Goal: Communication & Community: Answer question/provide support

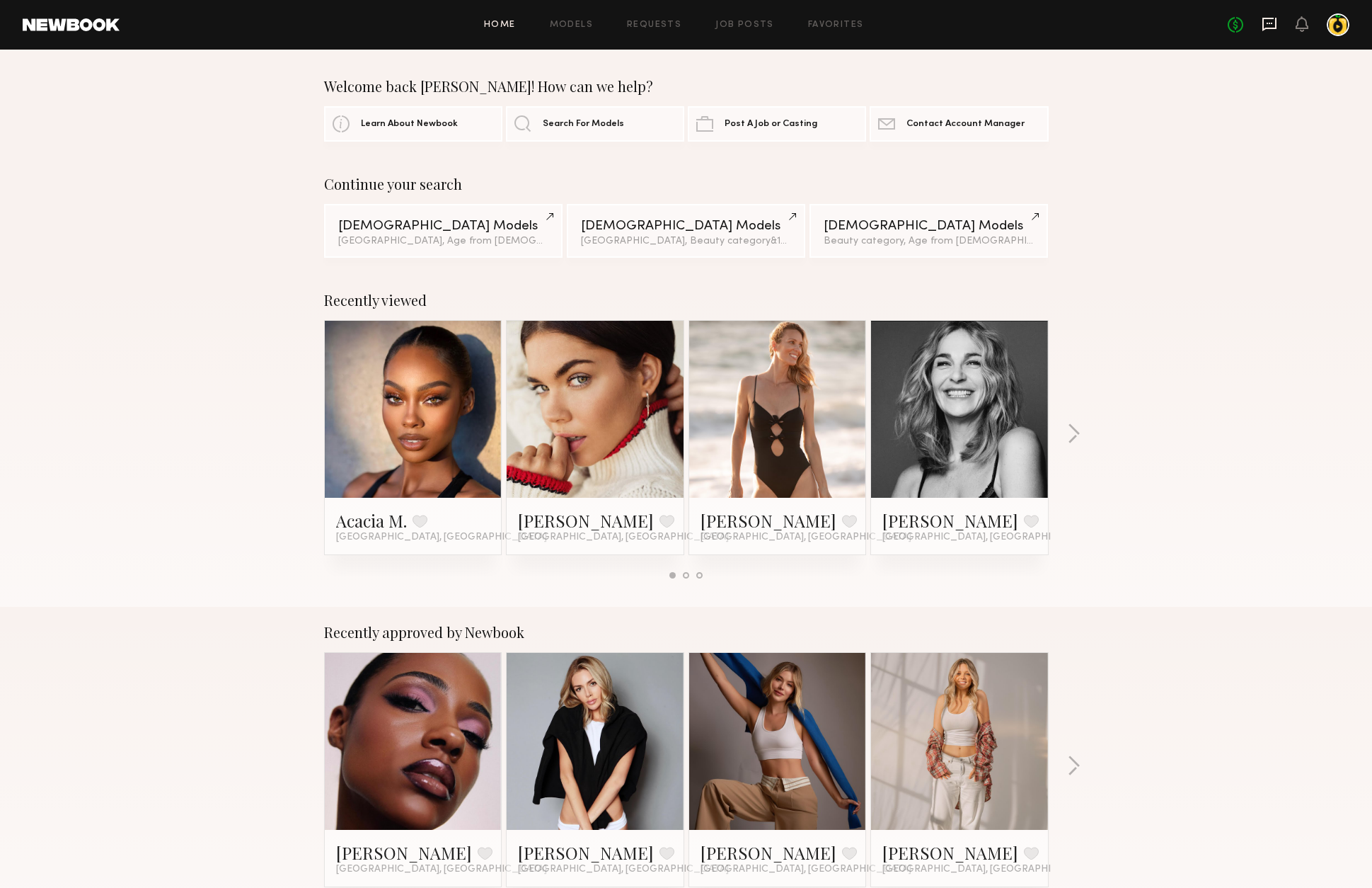
click at [1275, 29] on icon at bounding box center [1269, 25] width 14 height 13
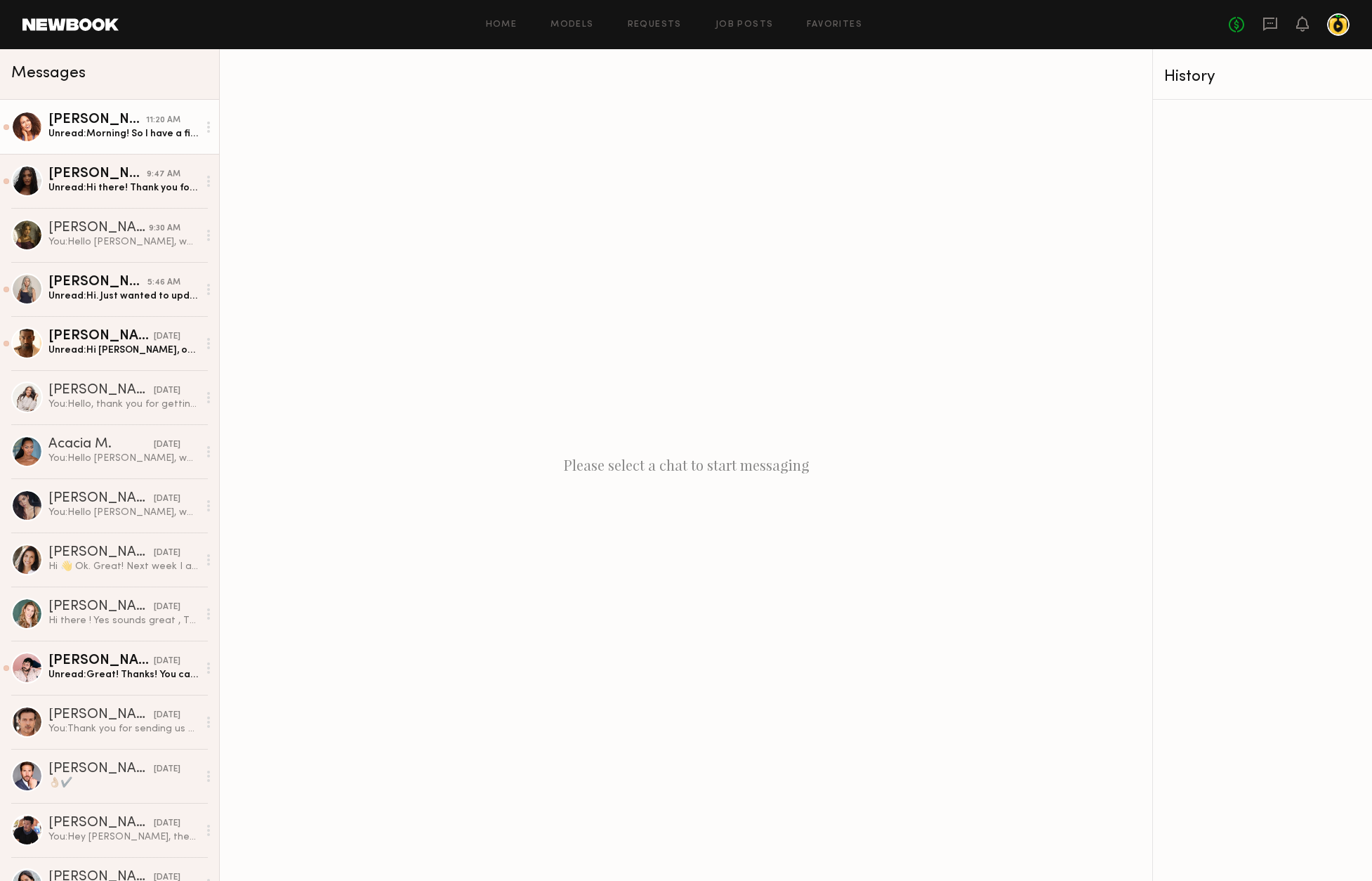
click at [106, 133] on div "Unread: Morning! So I have a fitting on Monday the 18th time TBD. And then work…" at bounding box center [124, 133] width 150 height 13
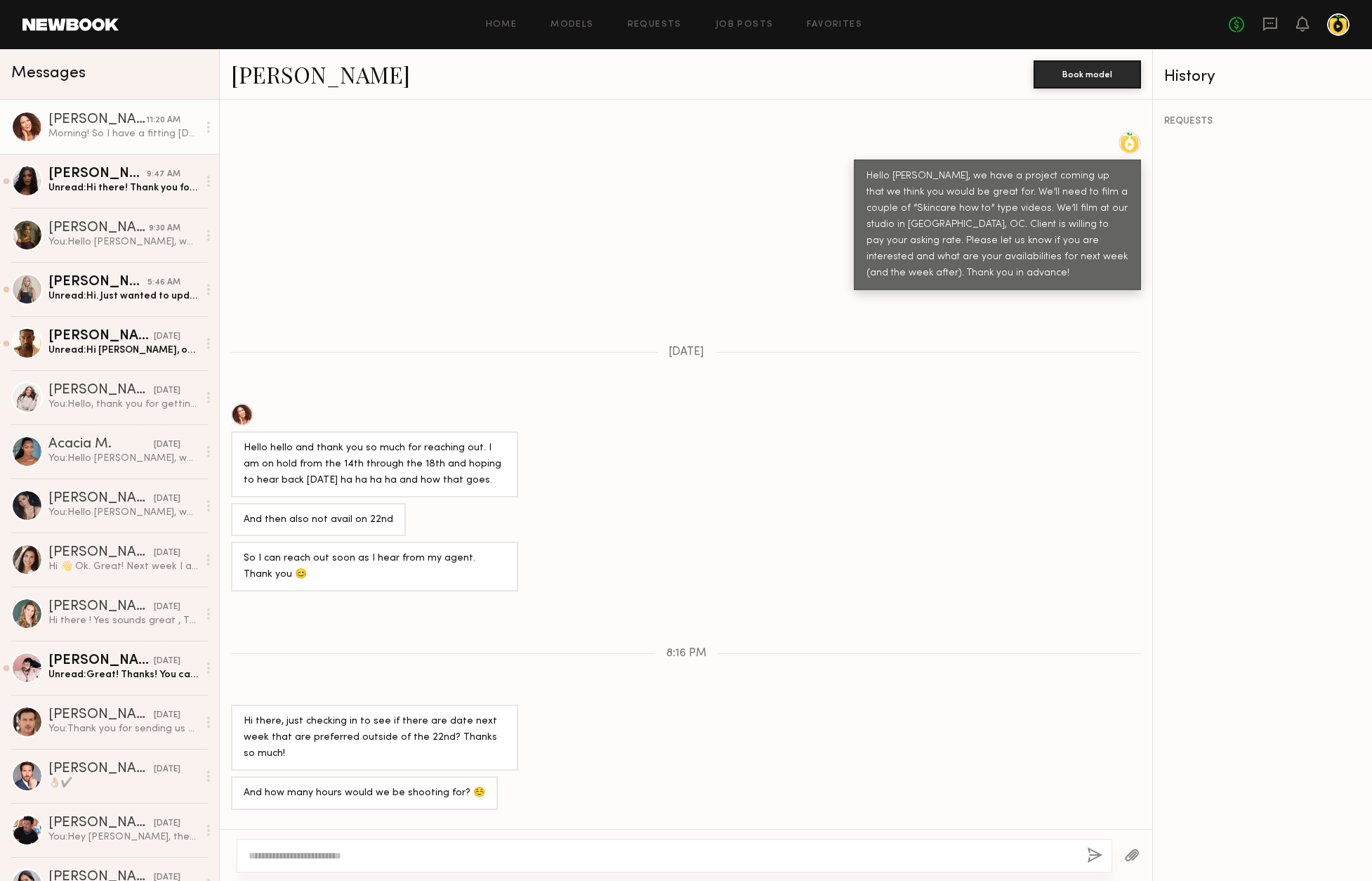
scroll to position [657, 0]
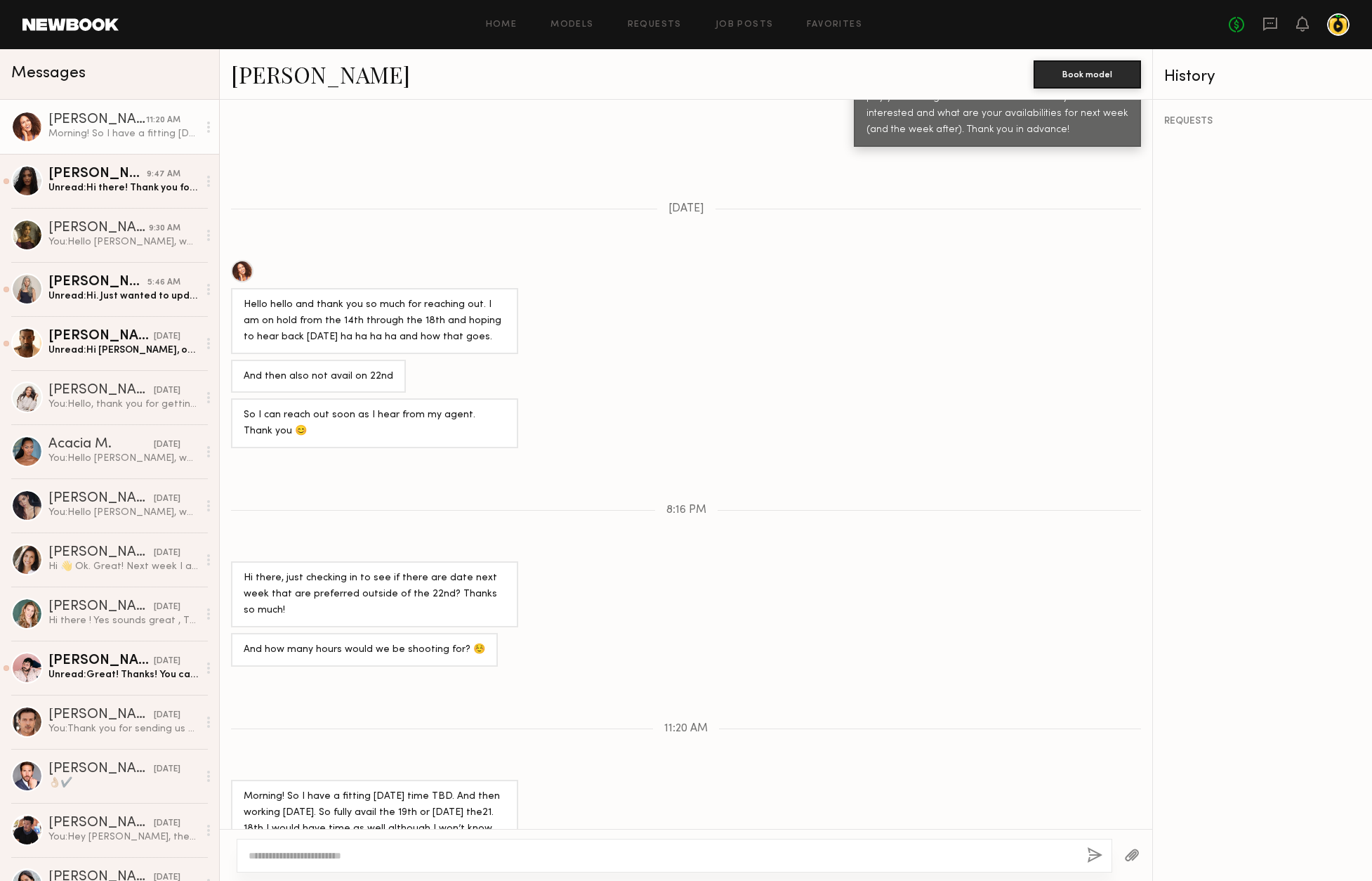
click at [246, 260] on div at bounding box center [242, 271] width 23 height 23
click at [113, 198] on link "Haleigh W. 9:47 AM Unread: Hi there! Thank you for reaching out and your consid…" at bounding box center [109, 181] width 219 height 54
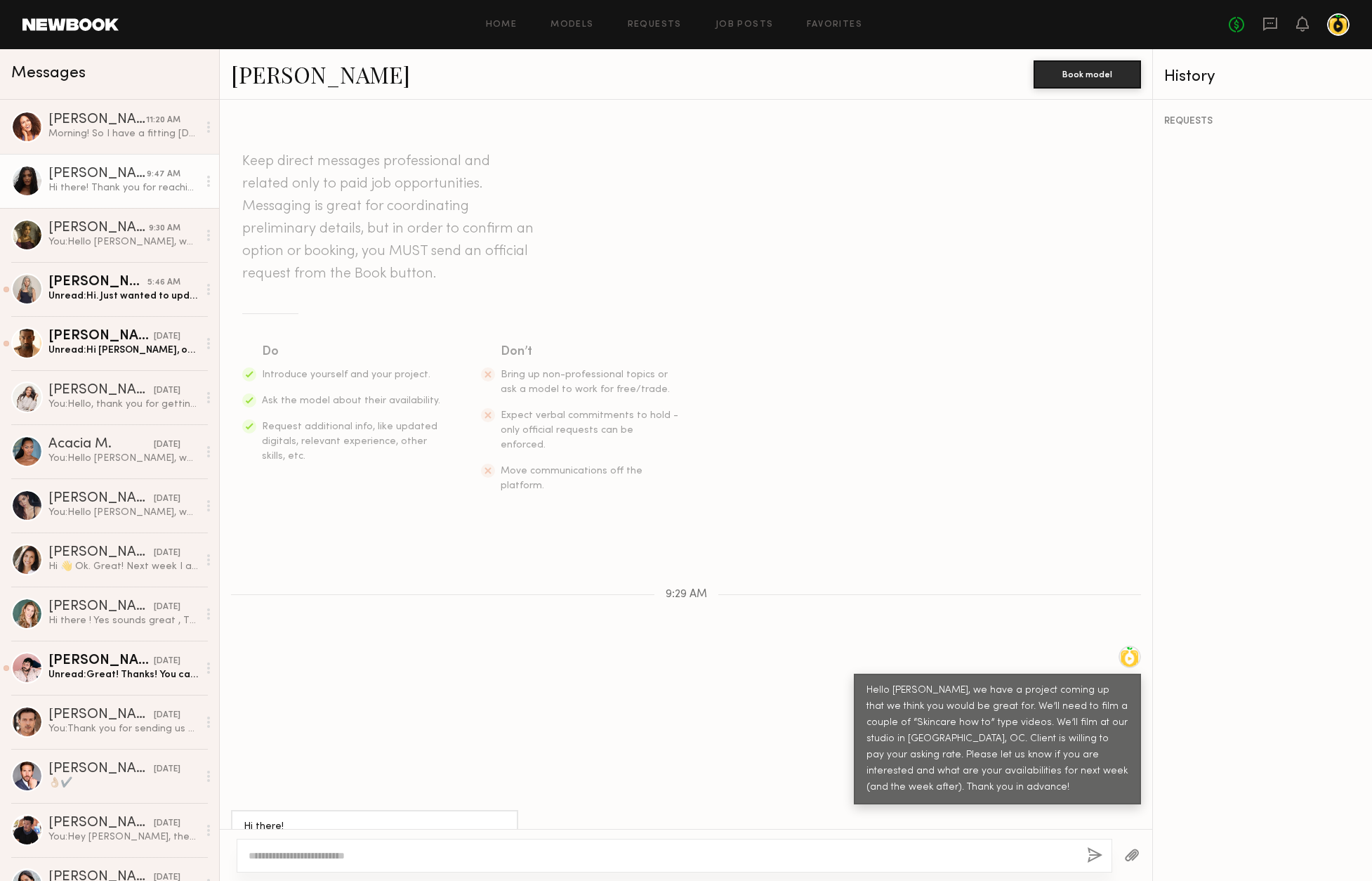
scroll to position [37, 0]
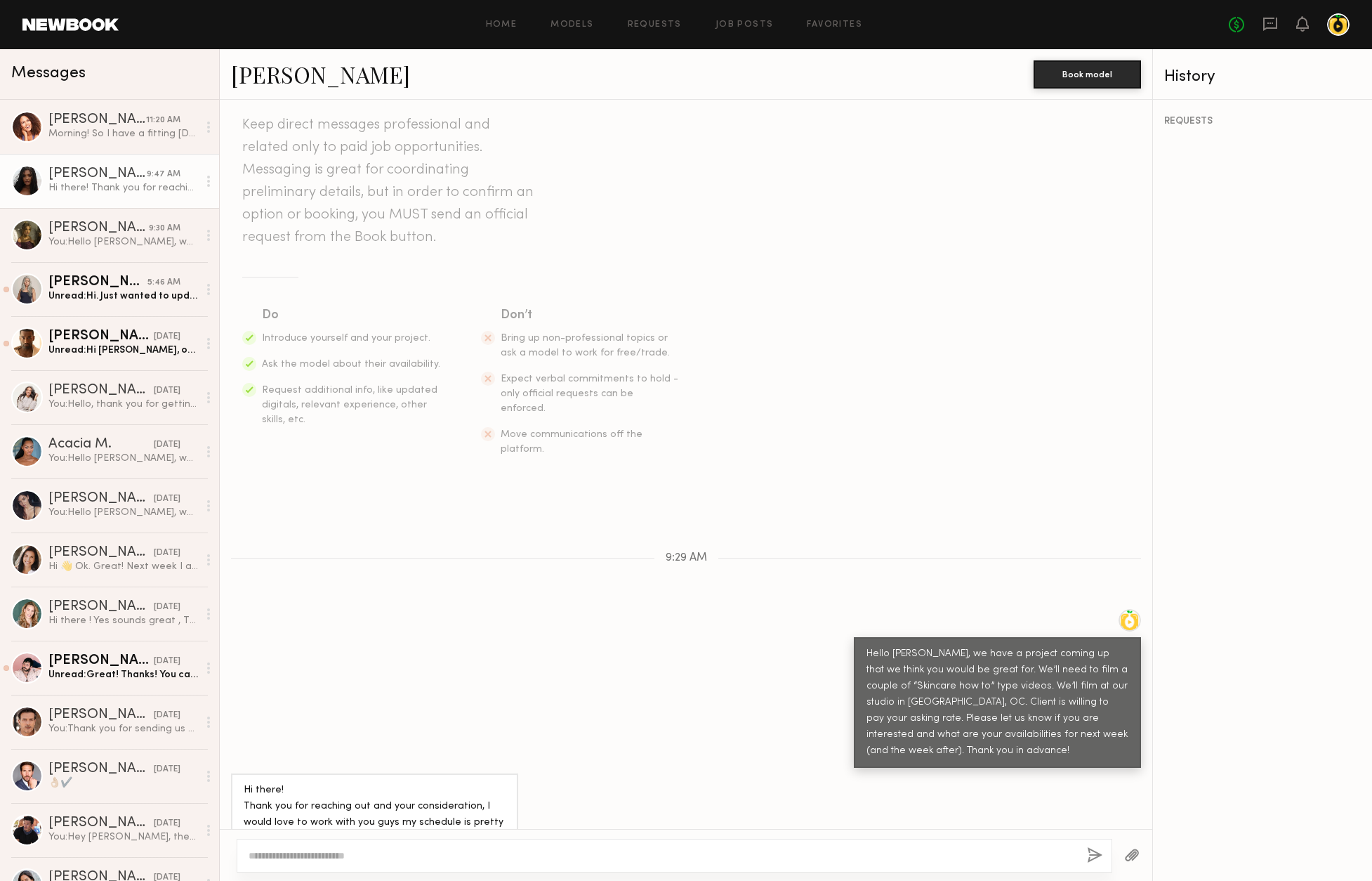
click at [486, 845] on div at bounding box center [674, 855] width 876 height 33
click at [486, 848] on div at bounding box center [674, 855] width 876 height 33
click at [486, 854] on textarea at bounding box center [662, 855] width 827 height 14
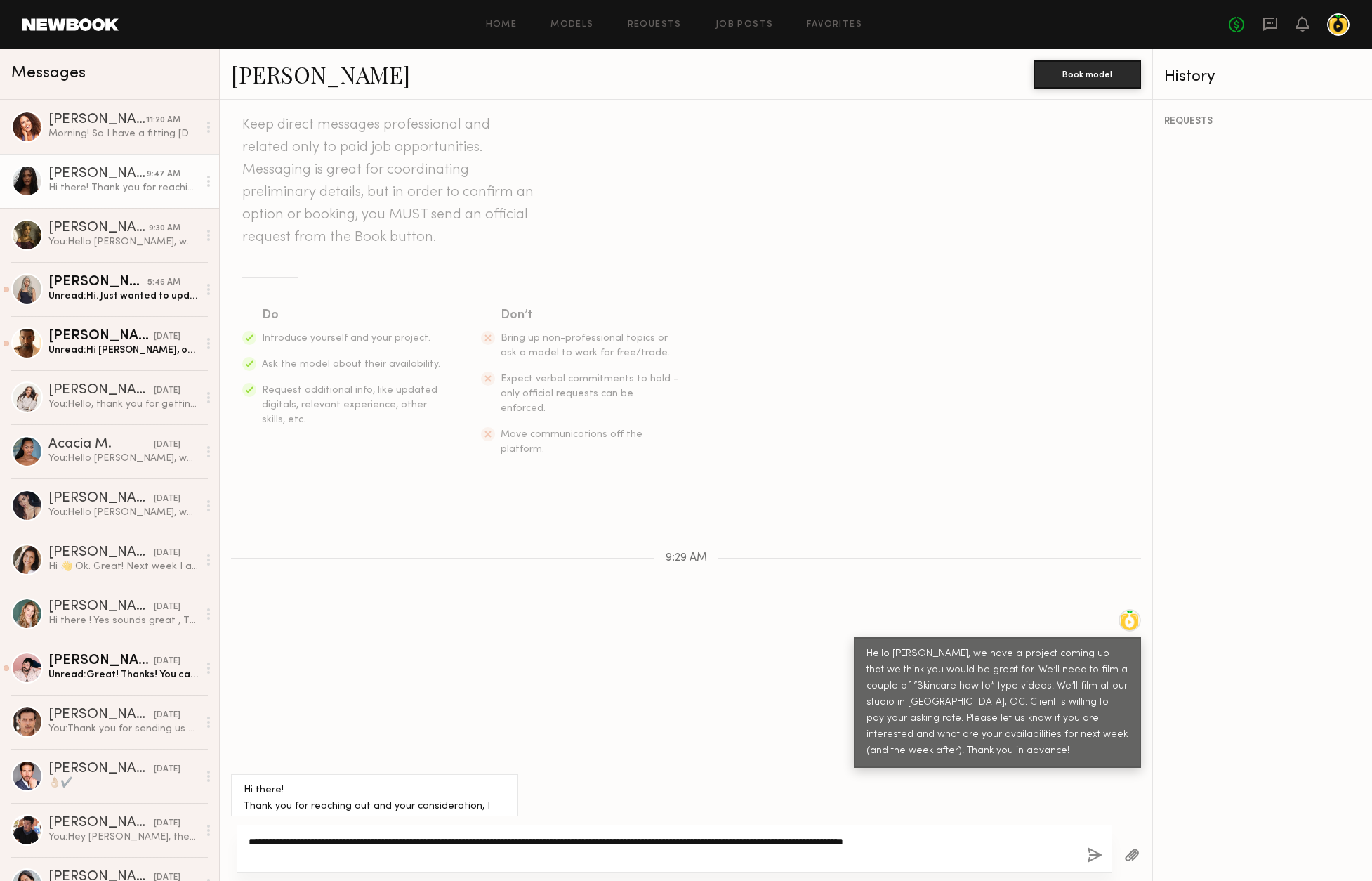
type textarea "**********"
click at [1096, 848] on button "button" at bounding box center [1094, 856] width 15 height 18
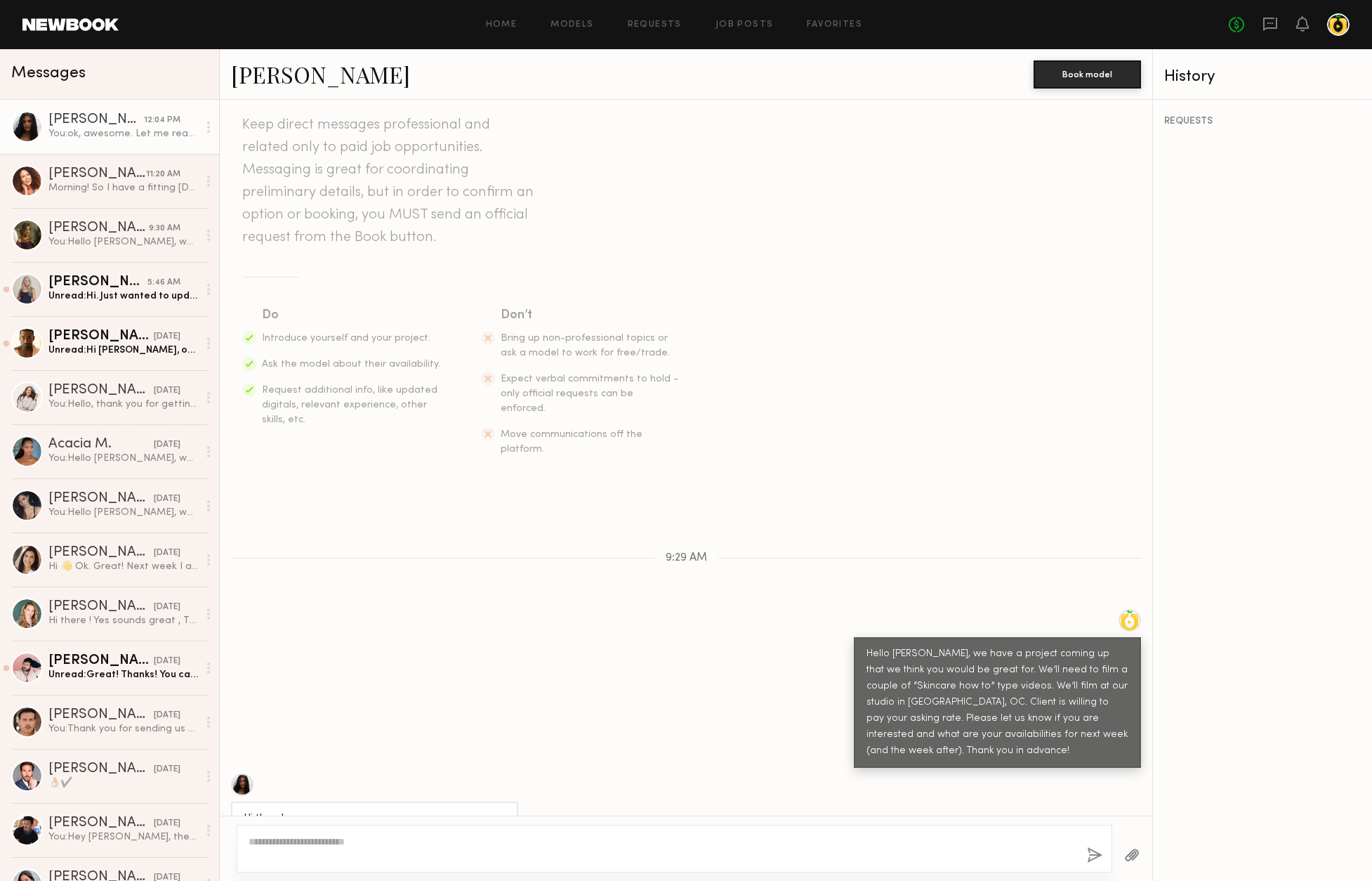
scroll to position [242, 0]
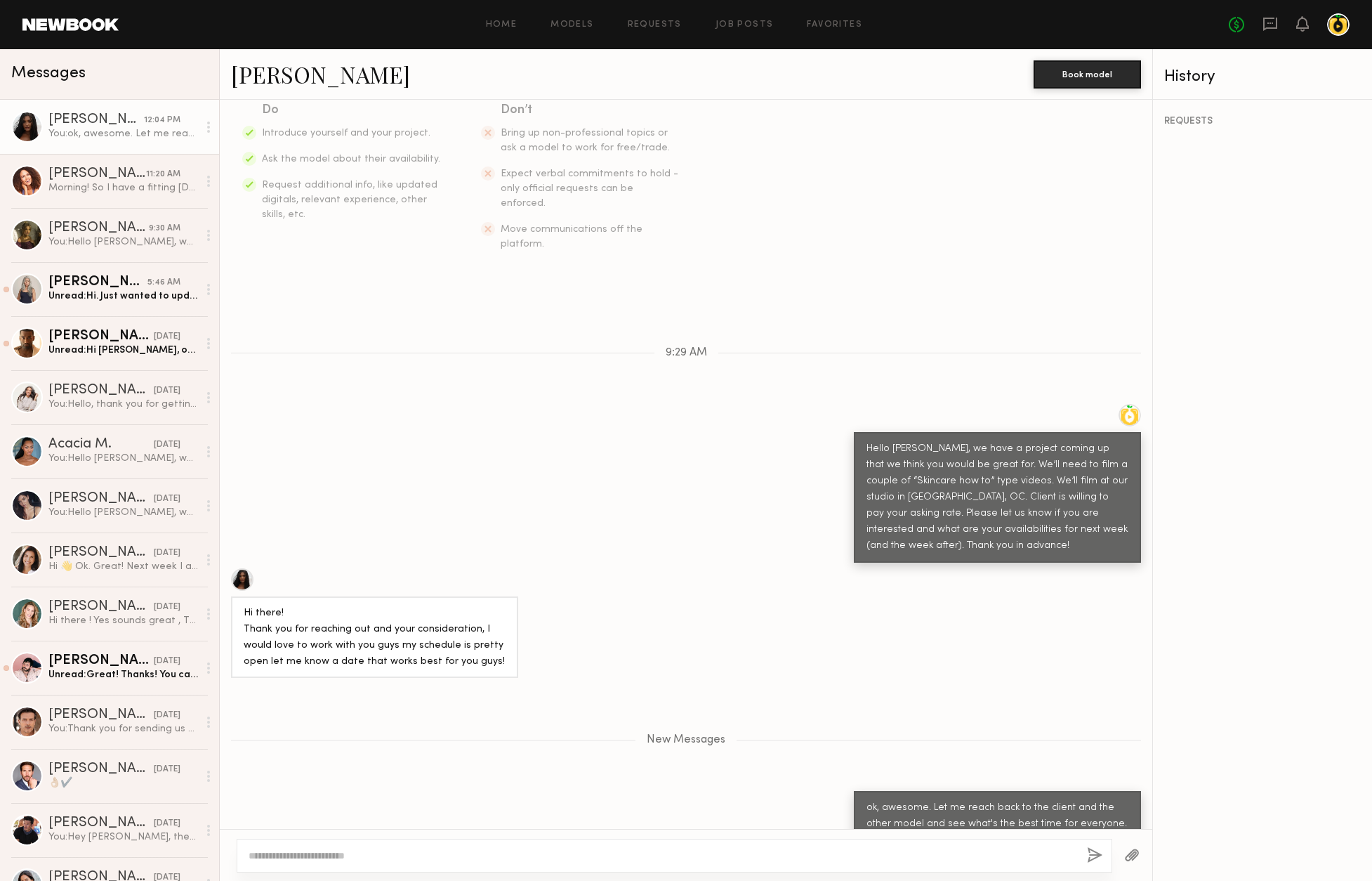
click at [242, 568] on div at bounding box center [242, 579] width 23 height 23
click at [239, 74] on link "[PERSON_NAME]" at bounding box center [320, 74] width 179 height 30
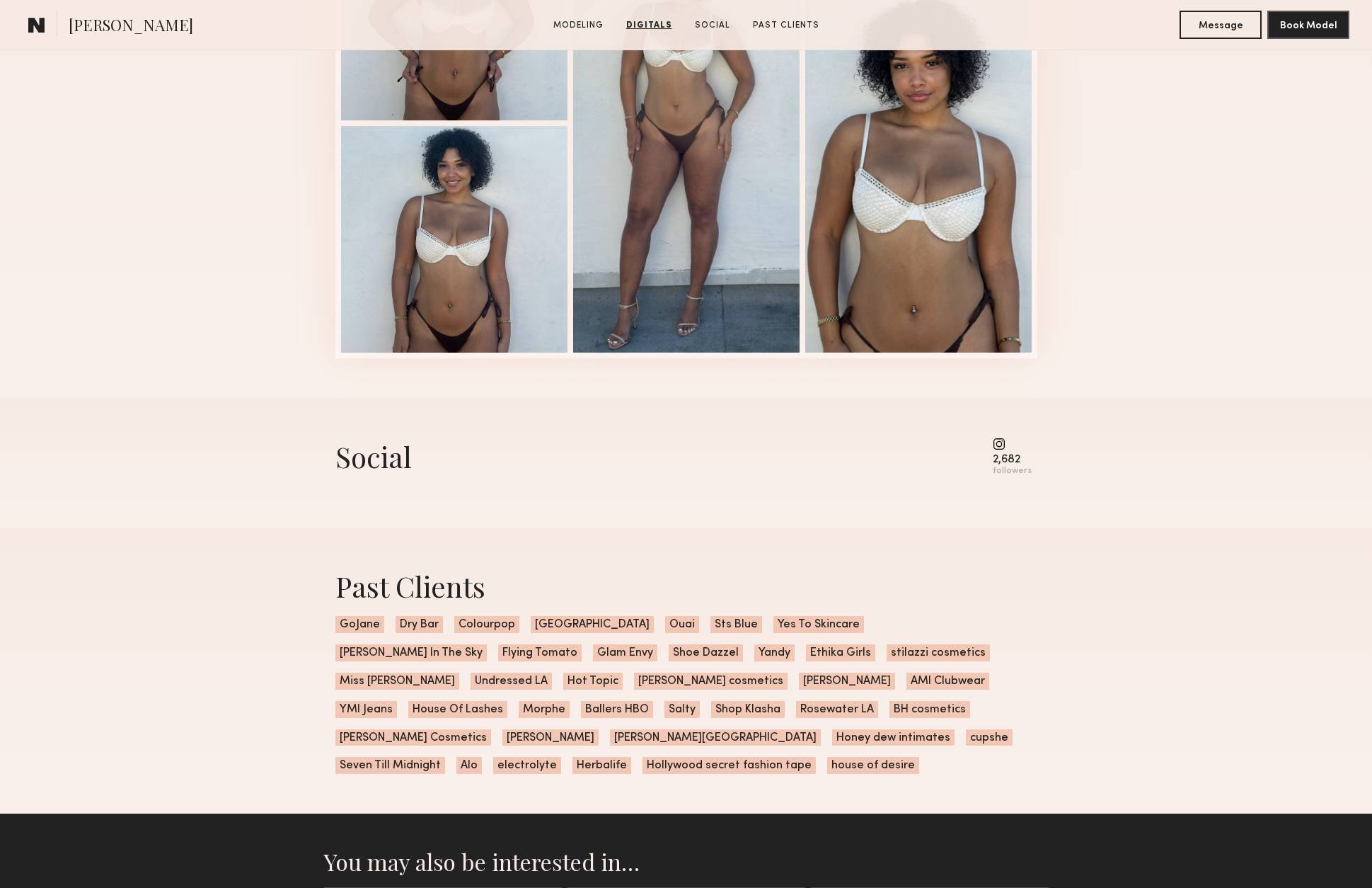
scroll to position [1359, 0]
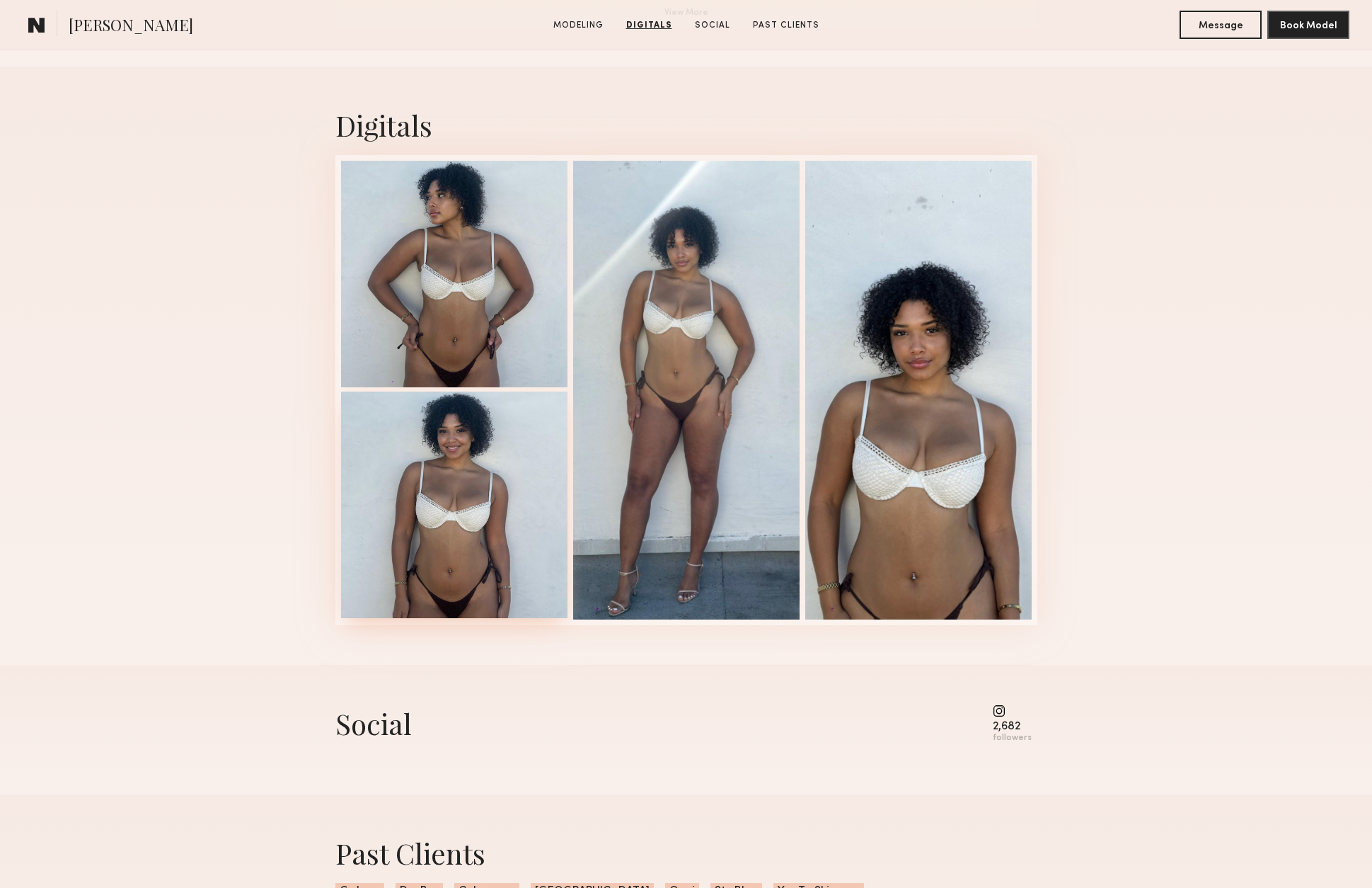
click at [399, 438] on div at bounding box center [454, 504] width 226 height 226
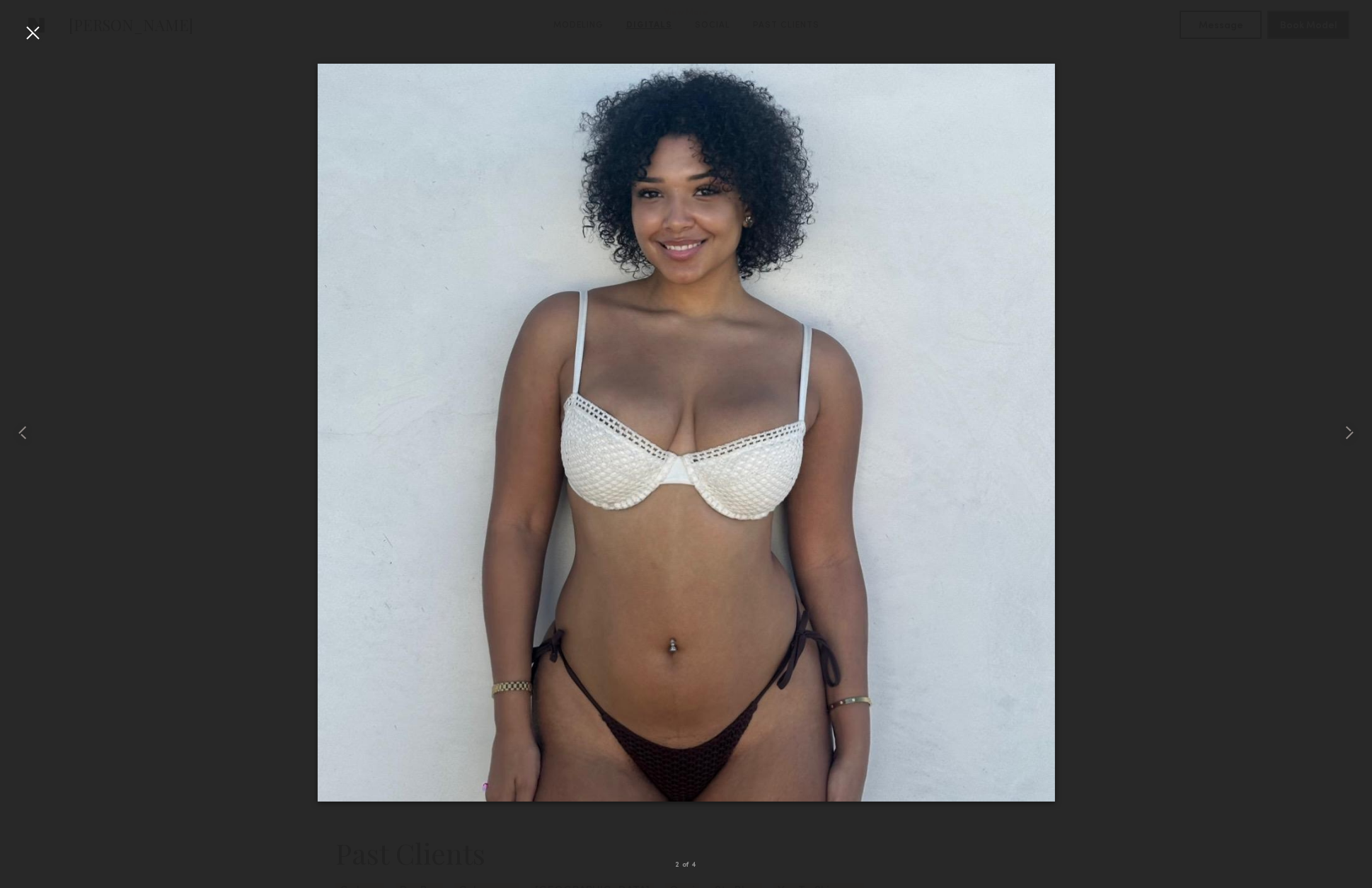
click at [1184, 469] on div at bounding box center [686, 433] width 1372 height 820
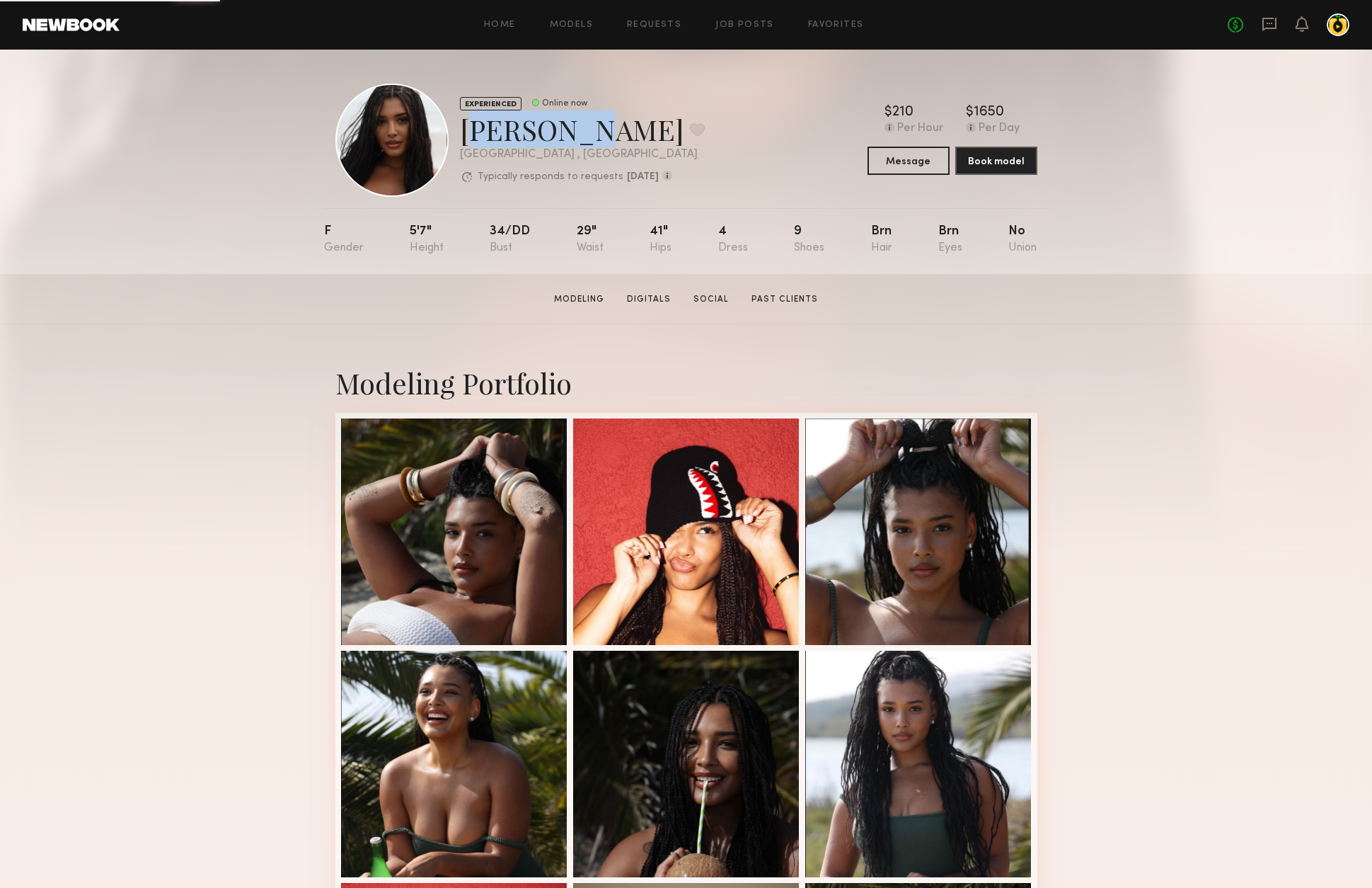
drag, startPoint x: 561, startPoint y: 136, endPoint x: 465, endPoint y: 142, distance: 96.2
click at [465, 142] on div "Haleigh W. Favorite" at bounding box center [582, 130] width 245 height 38
copy div "Haleigh"
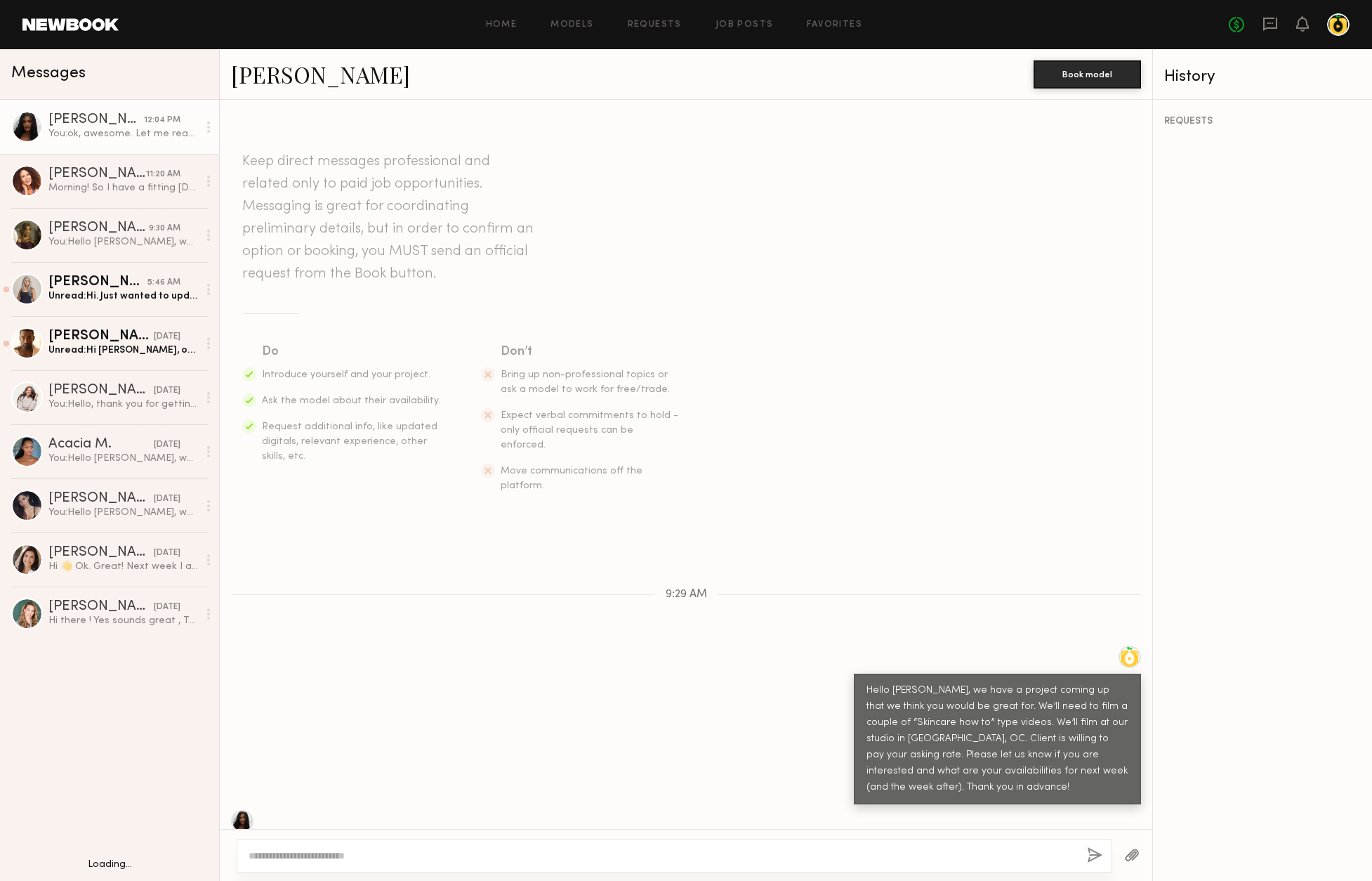
scroll to position [134, 0]
